Goal: Task Accomplishment & Management: Use online tool/utility

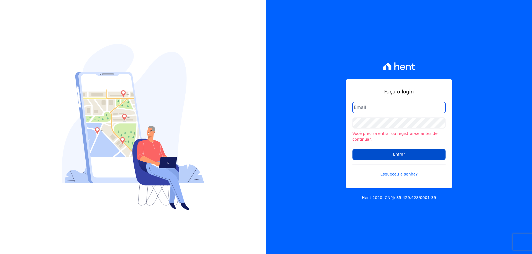
type input "[EMAIL_ADDRESS][DOMAIN_NAME]"
click at [400, 153] on input "Entrar" at bounding box center [398, 154] width 93 height 11
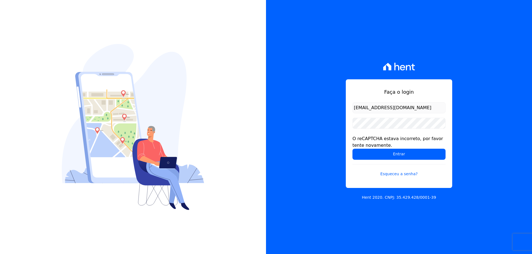
click at [392, 154] on input "Entrar" at bounding box center [398, 154] width 93 height 11
click at [398, 153] on input "Entrar" at bounding box center [398, 154] width 93 height 11
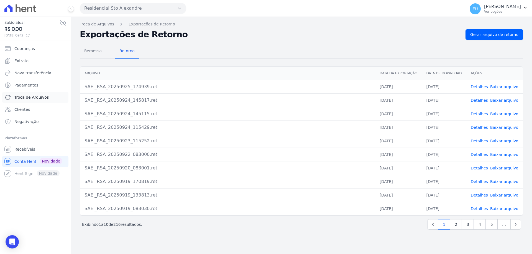
click at [30, 97] on span "Troca de Arquivos" at bounding box center [31, 98] width 34 height 6
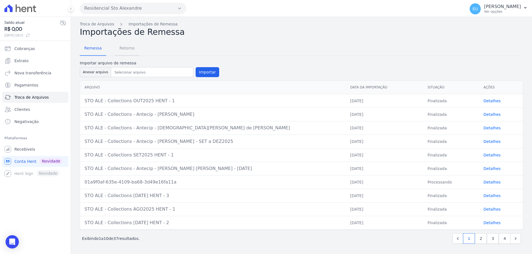
click at [124, 49] on span "Retorno" at bounding box center [127, 48] width 22 height 11
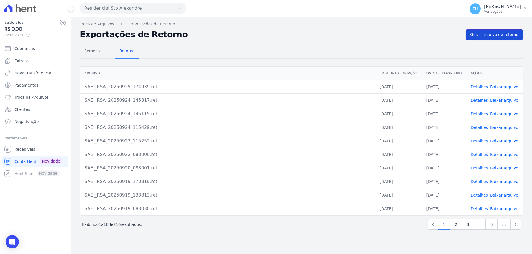
click at [492, 34] on span "Gerar arquivo de retorno" at bounding box center [494, 35] width 48 height 6
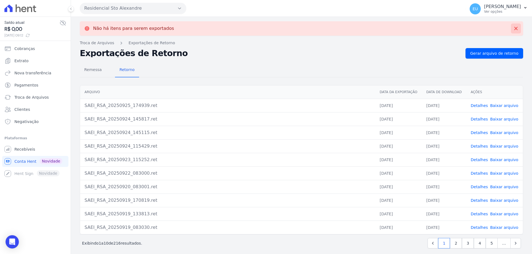
click at [513, 27] on icon at bounding box center [516, 29] width 6 height 6
